Goal: Find specific page/section: Find specific page/section

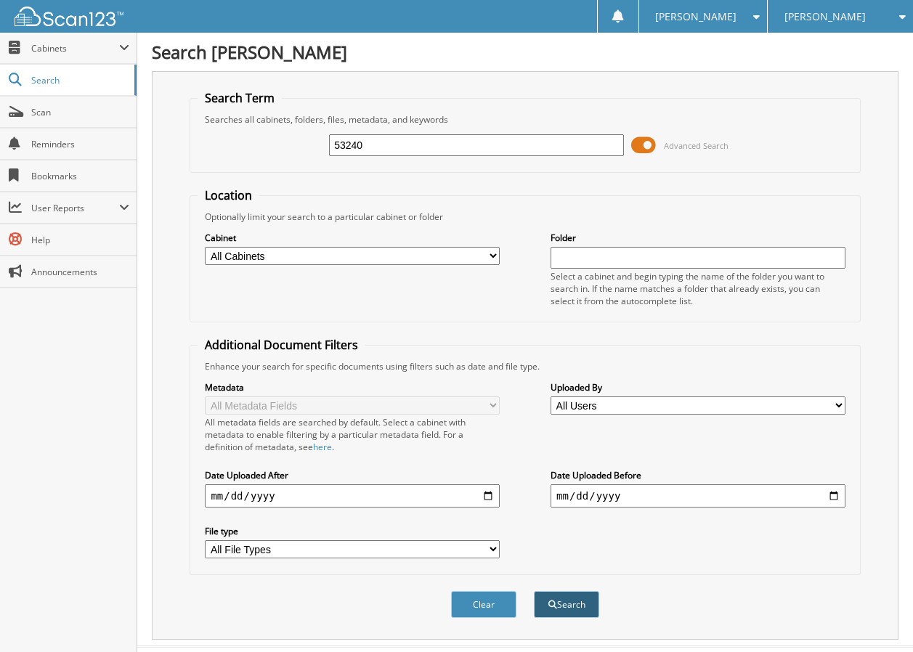
type input "53240"
click at [562, 598] on button "Search" at bounding box center [566, 604] width 65 height 27
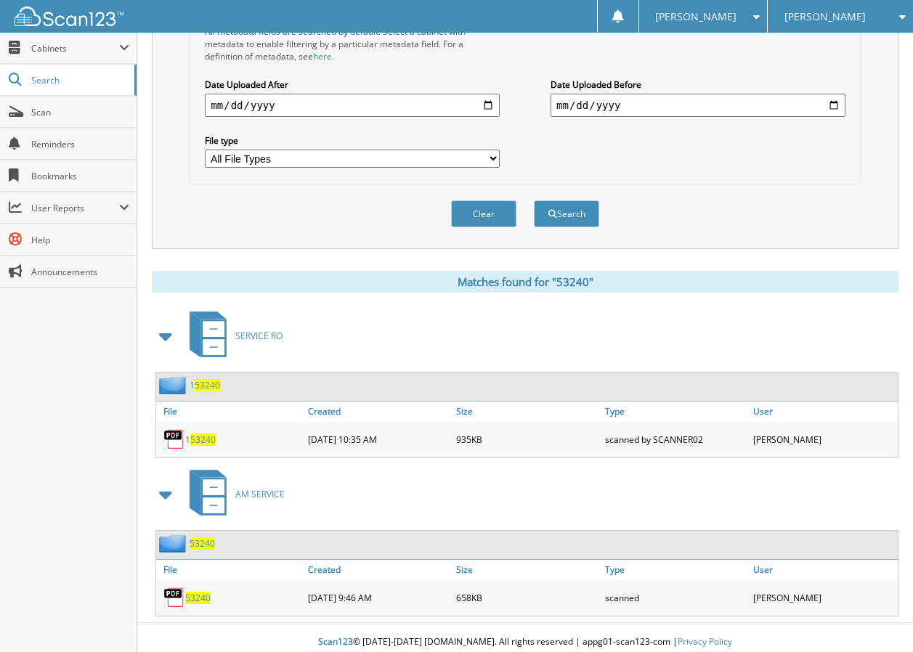
scroll to position [399, 0]
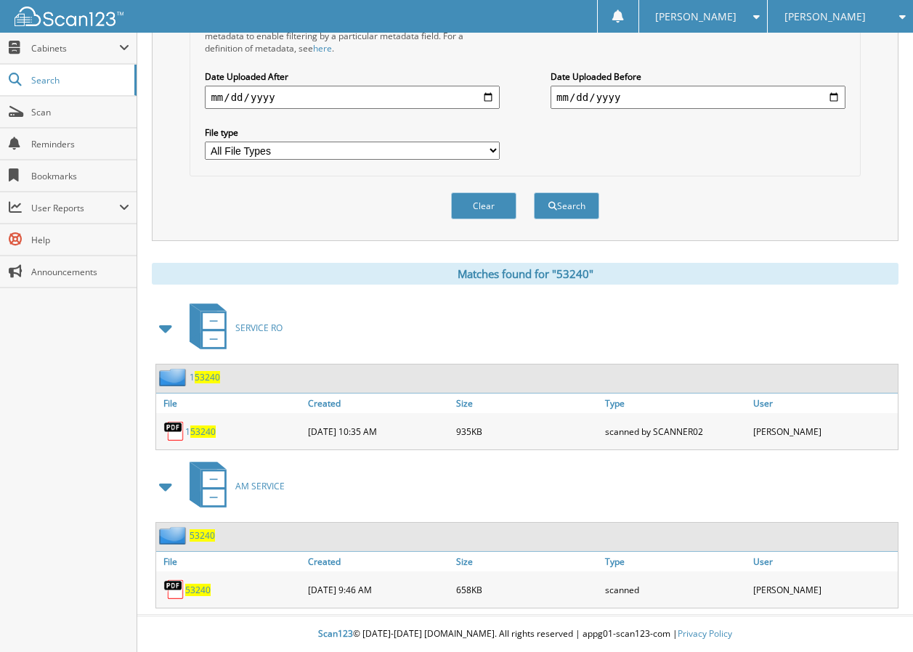
click at [193, 587] on span "53240" at bounding box center [197, 590] width 25 height 12
click at [482, 206] on button "Clear" at bounding box center [483, 205] width 65 height 27
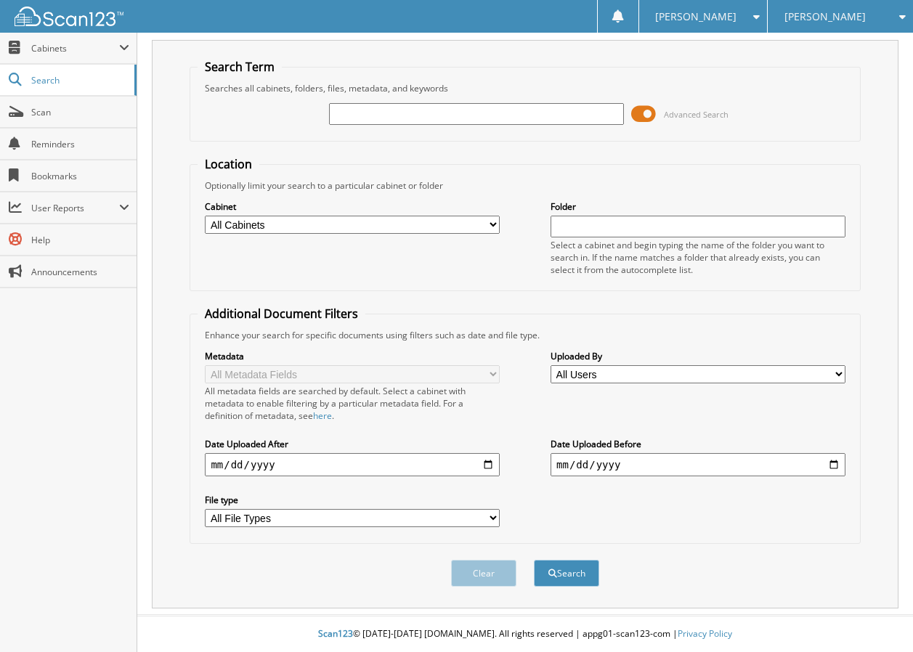
scroll to position [32, 0]
click at [344, 113] on input "text" at bounding box center [476, 114] width 295 height 22
type input "53218"
click at [553, 567] on button "Search" at bounding box center [566, 573] width 65 height 27
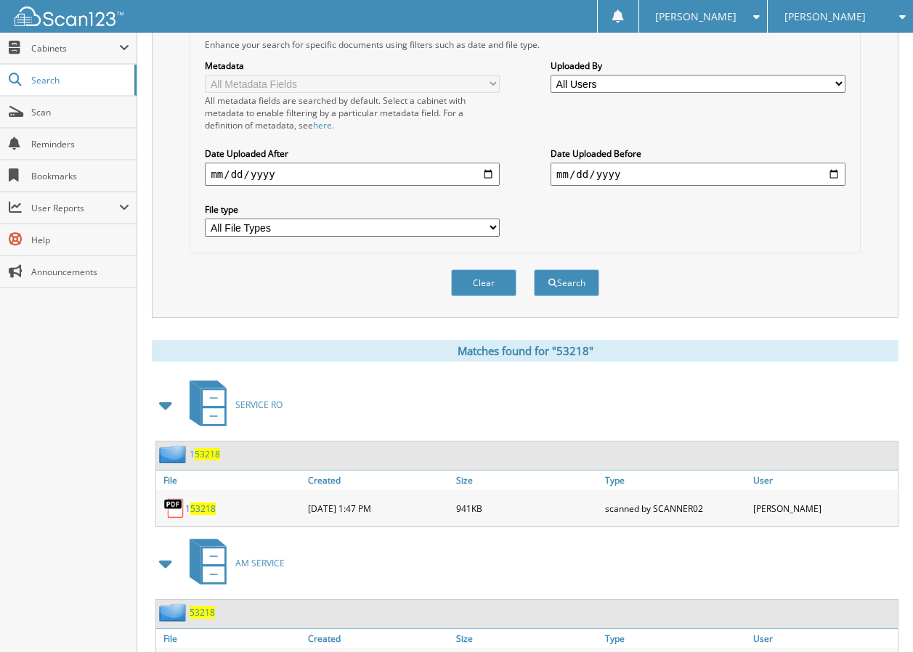
scroll to position [363, 0]
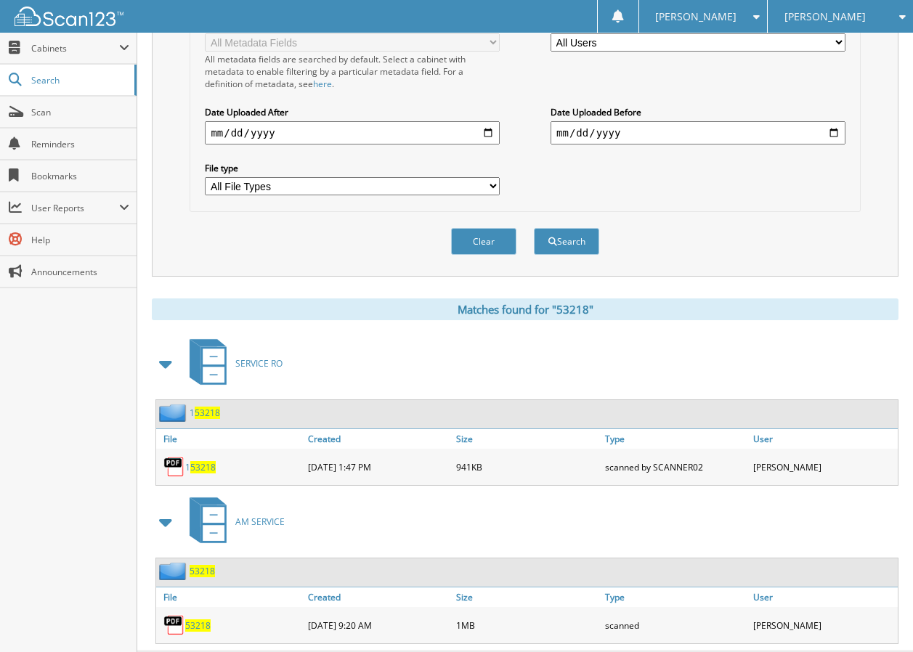
click at [193, 625] on span "53218" at bounding box center [197, 626] width 25 height 12
click at [498, 240] on button "Clear" at bounding box center [483, 241] width 65 height 27
